Goal: Information Seeking & Learning: Check status

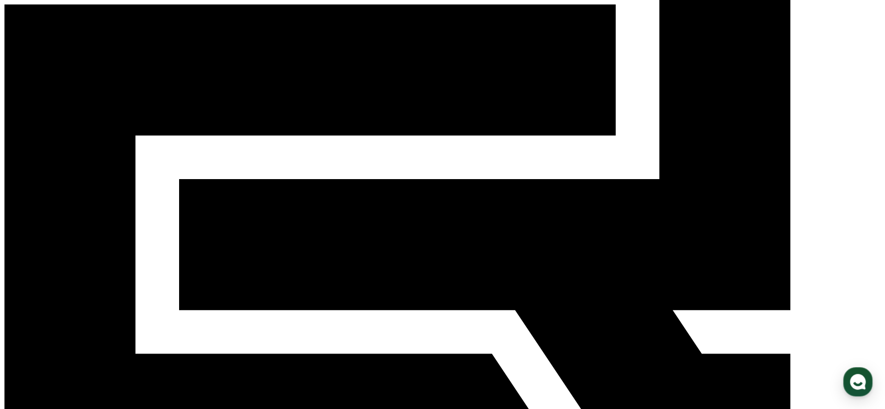
scroll to position [116, 0]
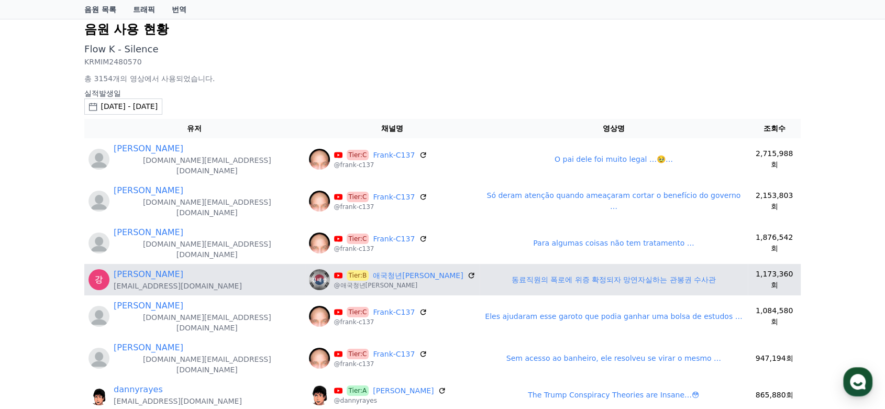
scroll to position [58, 0]
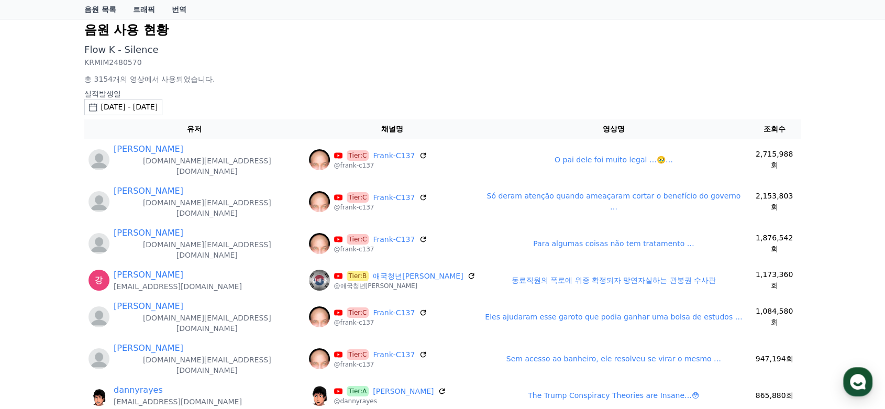
click at [150, 106] on div "[DATE] - [DATE]" at bounding box center [129, 107] width 57 height 11
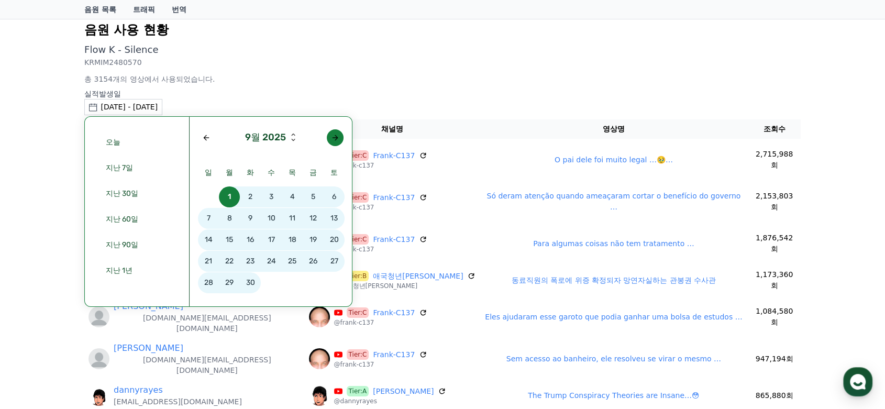
click at [329, 139] on button "button" at bounding box center [335, 137] width 17 height 17
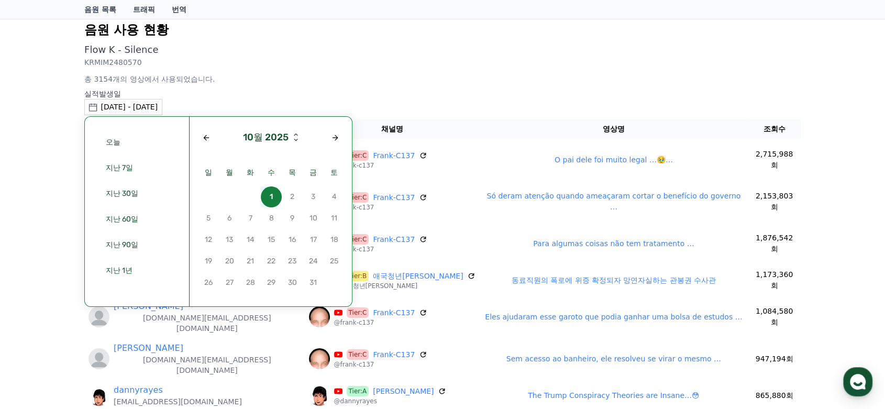
click at [201, 144] on header "10월 2025" at bounding box center [271, 138] width 146 height 34
click at [204, 138] on div "Previous month" at bounding box center [206, 138] width 8 height 8
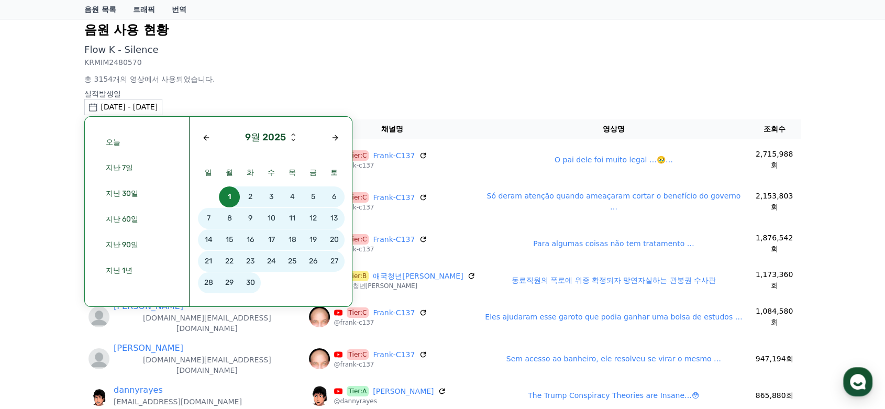
click at [229, 281] on span "29" at bounding box center [229, 282] width 21 height 21
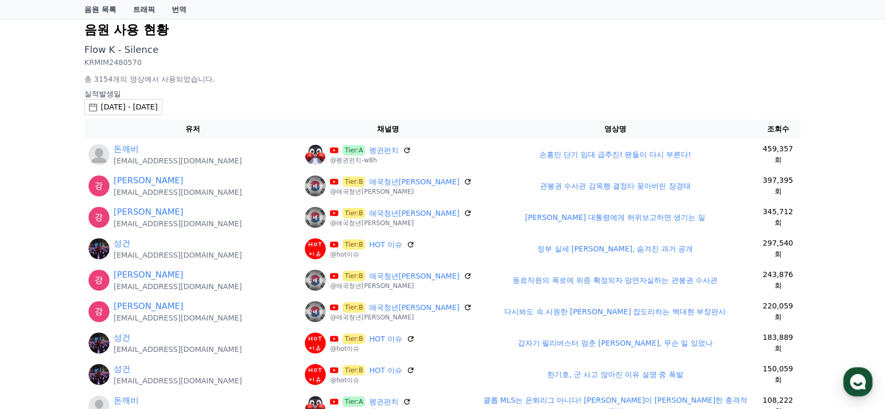
click at [244, 67] on div "Flow K - Silence KRMIM2480570 총 3154개의 영상에서 사용되었습니다." at bounding box center [442, 63] width 716 height 42
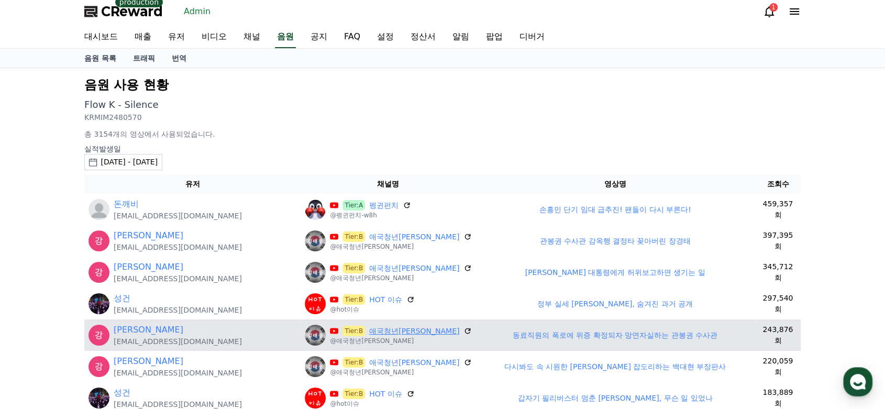
scroll to position [0, 0]
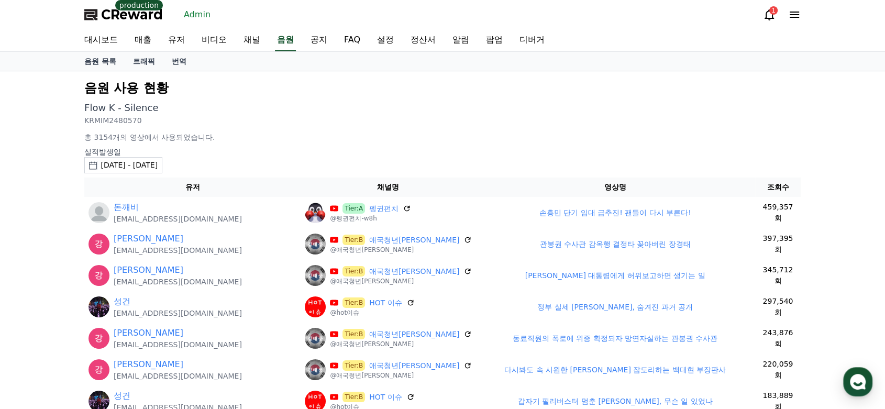
click at [339, 153] on p "실적발생일" at bounding box center [442, 152] width 716 height 10
